Goal: Task Accomplishment & Management: Manage account settings

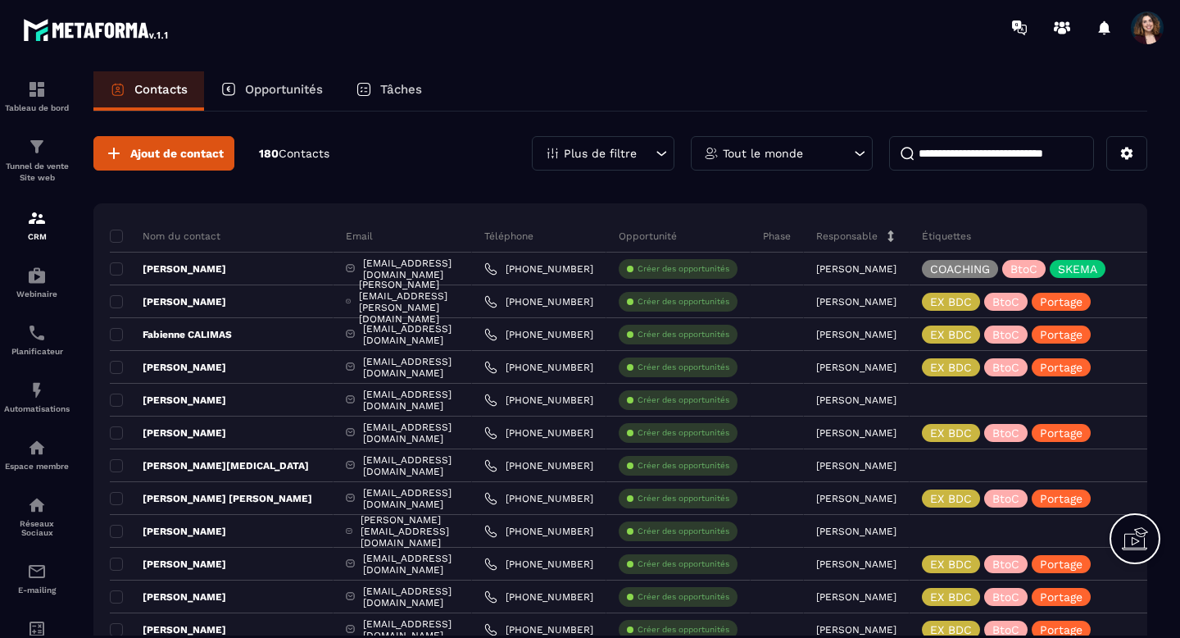
click at [660, 152] on icon at bounding box center [661, 153] width 16 height 16
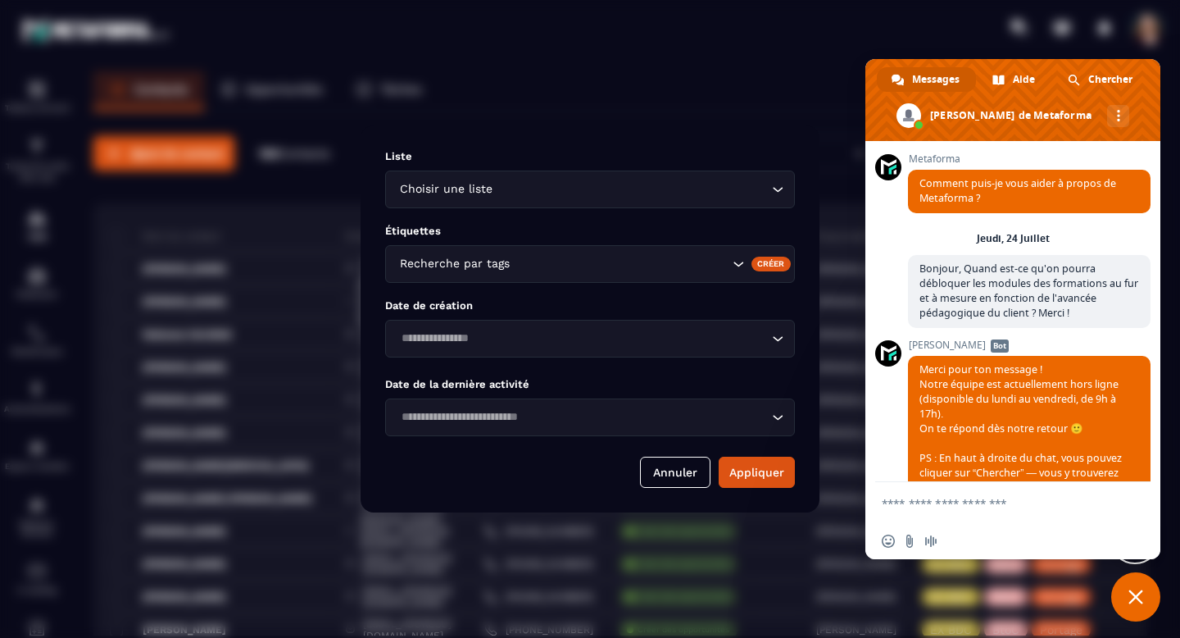
scroll to position [11373, 0]
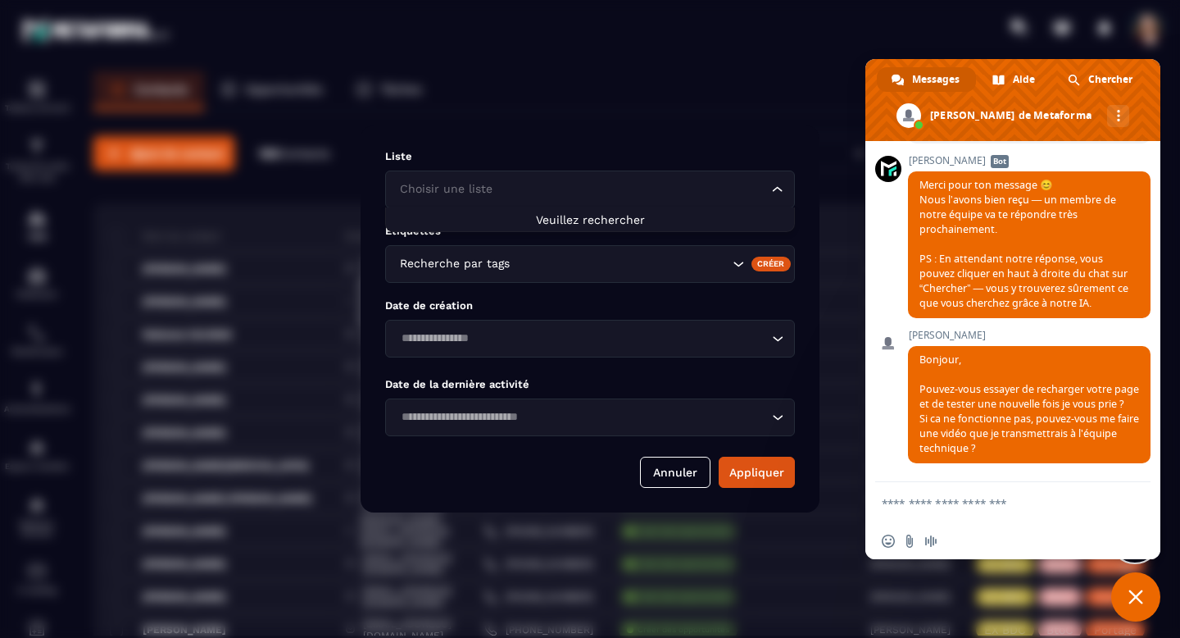
click at [776, 193] on icon "Search for option" at bounding box center [777, 189] width 16 height 16
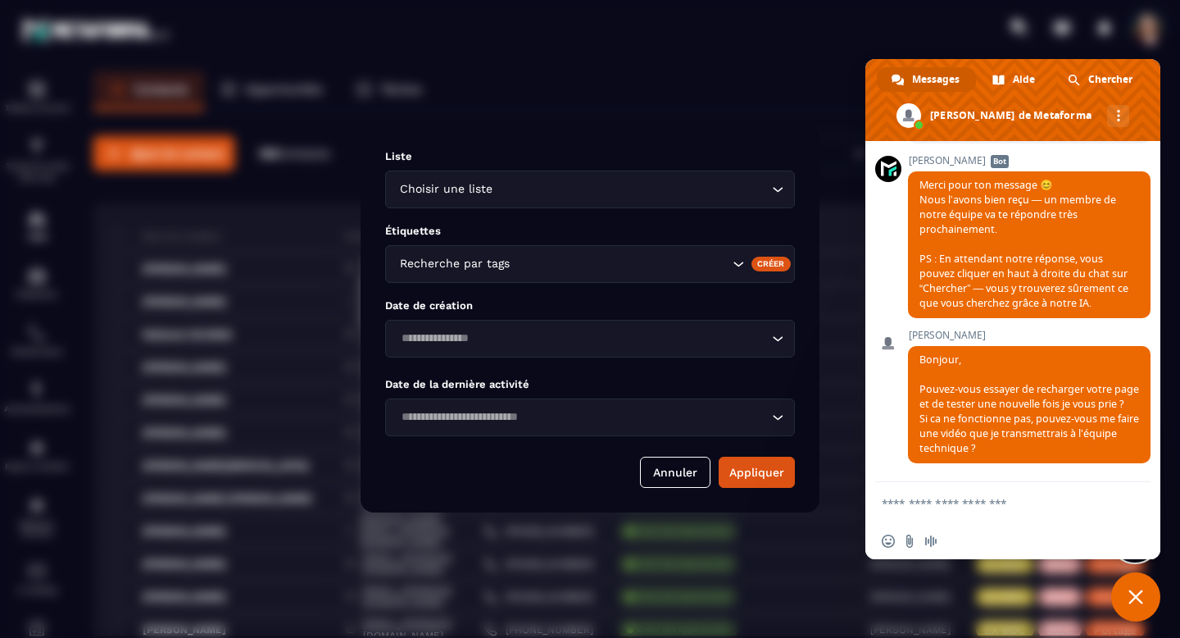
click at [776, 193] on icon "Search for option" at bounding box center [777, 189] width 16 height 16
click at [805, 89] on div "Modal window" at bounding box center [590, 319] width 1180 height 638
click at [1143, 585] on span "Fermer le chat" at bounding box center [1135, 596] width 49 height 49
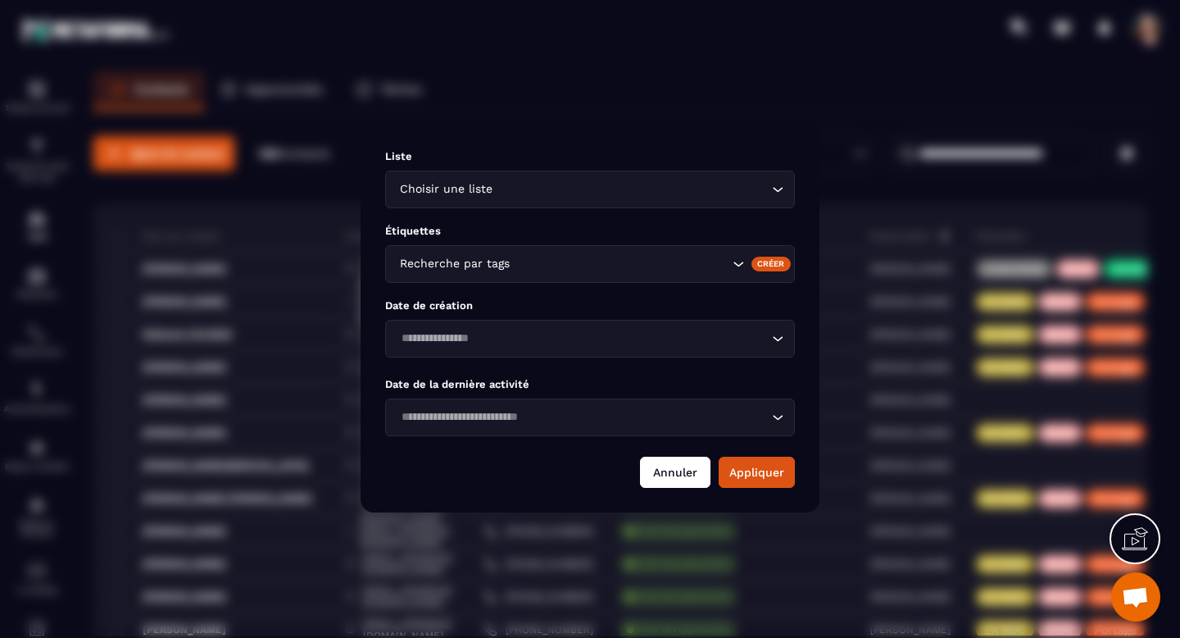
click at [660, 483] on button "Annuler" at bounding box center [675, 471] width 70 height 31
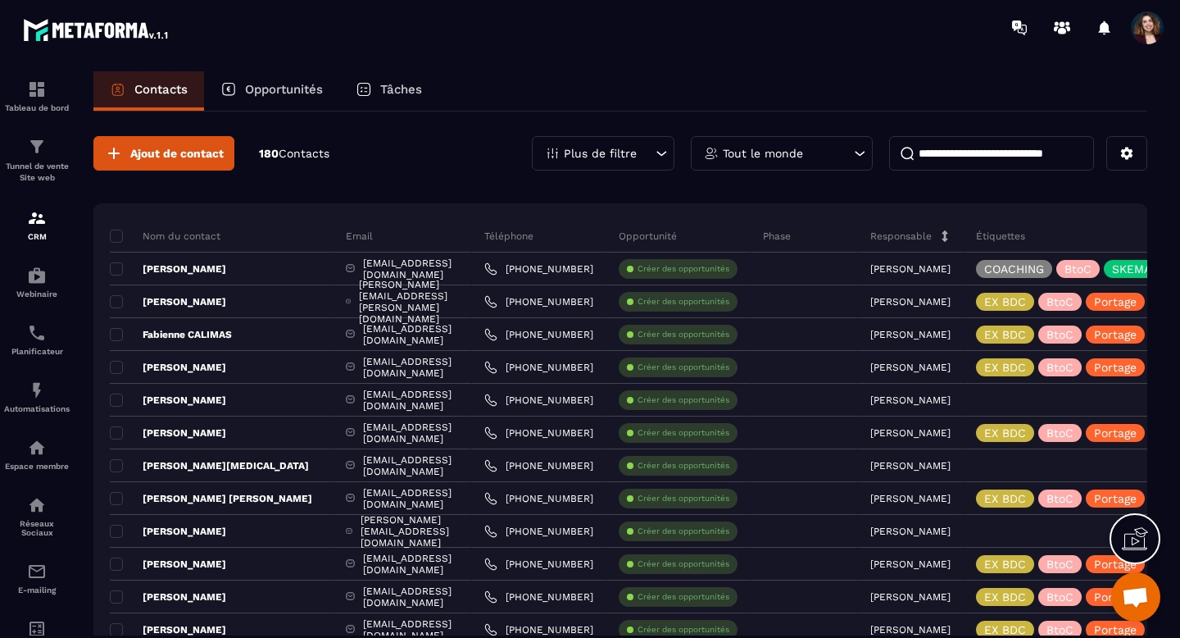
click at [1150, 16] on span at bounding box center [1147, 27] width 33 height 33
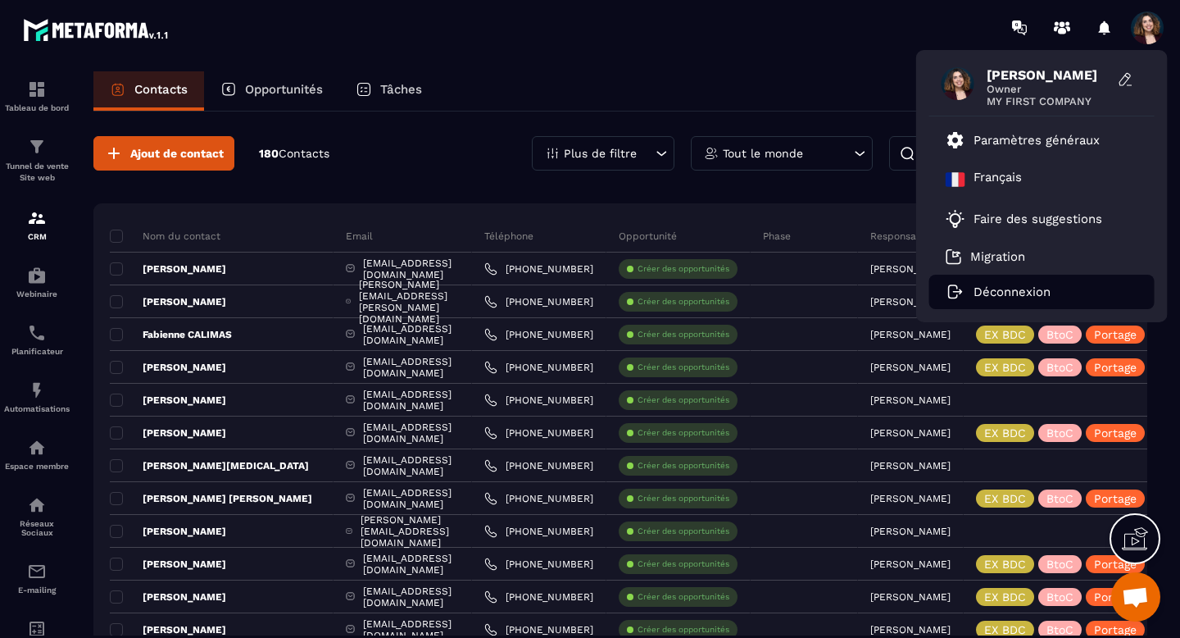
click at [974, 293] on p "Déconnexion" at bounding box center [1012, 291] width 77 height 15
